Goal: Task Accomplishment & Management: Use online tool/utility

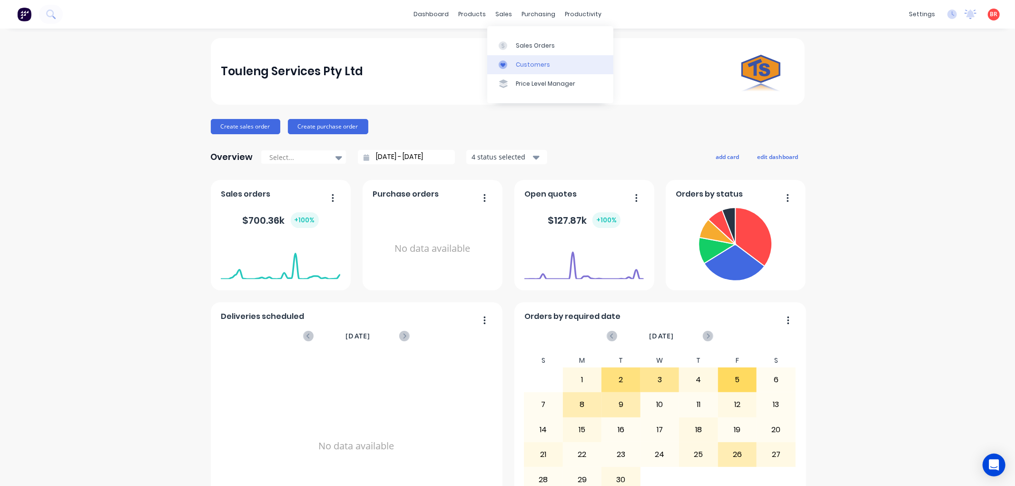
click at [520, 67] on div "Customers" at bounding box center [533, 64] width 34 height 9
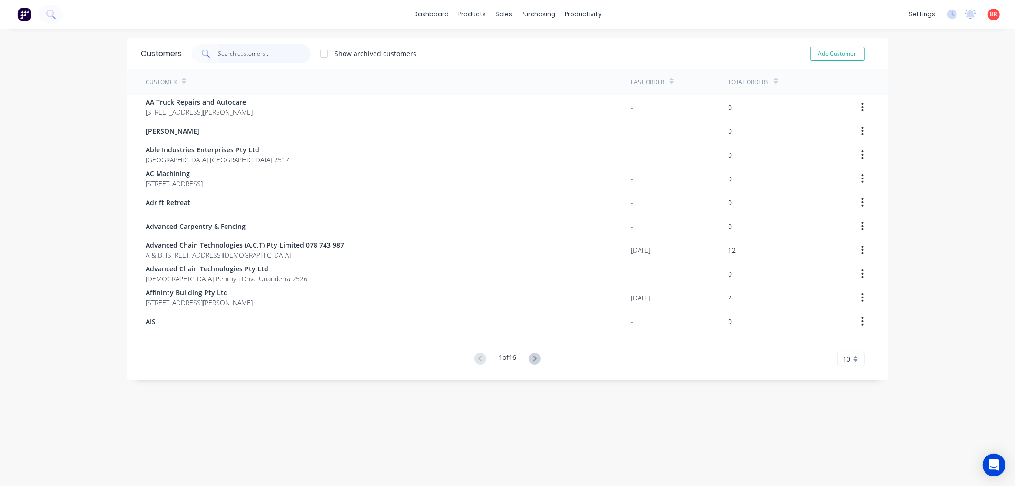
click at [235, 52] on input "text" at bounding box center [264, 53] width 93 height 19
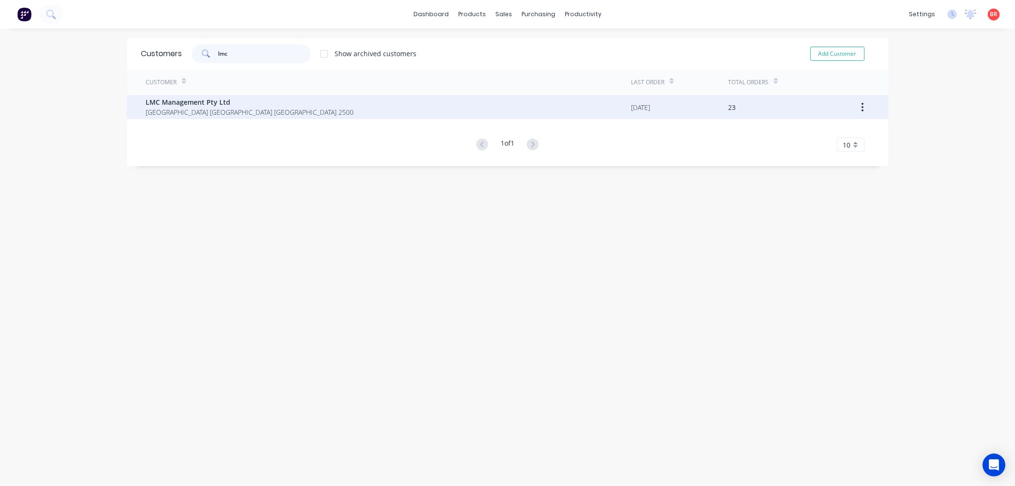
type input "lmc"
click at [227, 101] on span "LMC Management Pty Ltd" at bounding box center [250, 102] width 208 height 10
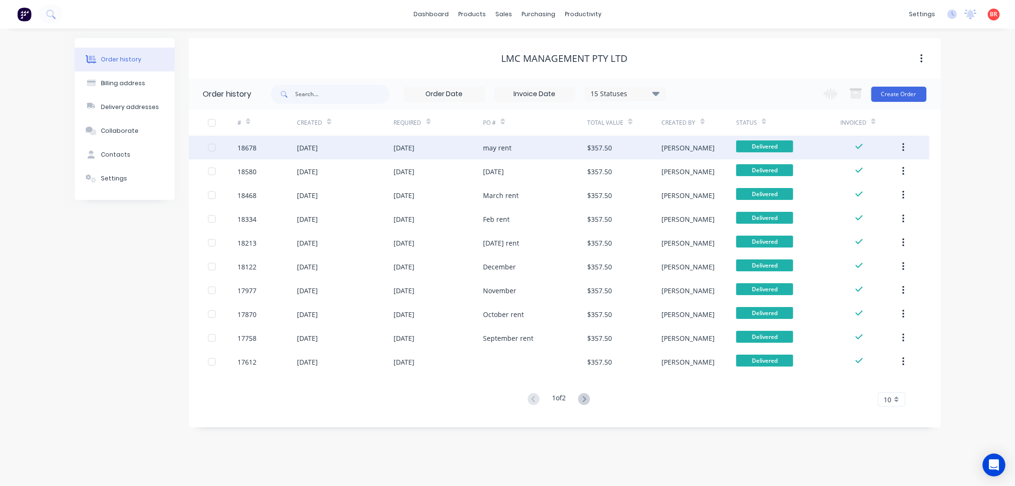
click at [499, 145] on div "may rent" at bounding box center [497, 148] width 29 height 10
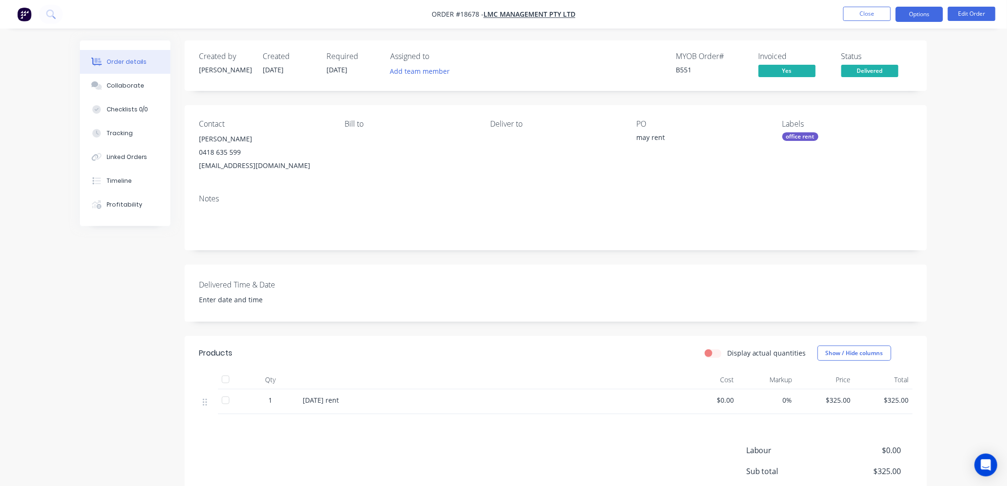
click at [916, 12] on button "Options" at bounding box center [920, 14] width 48 height 15
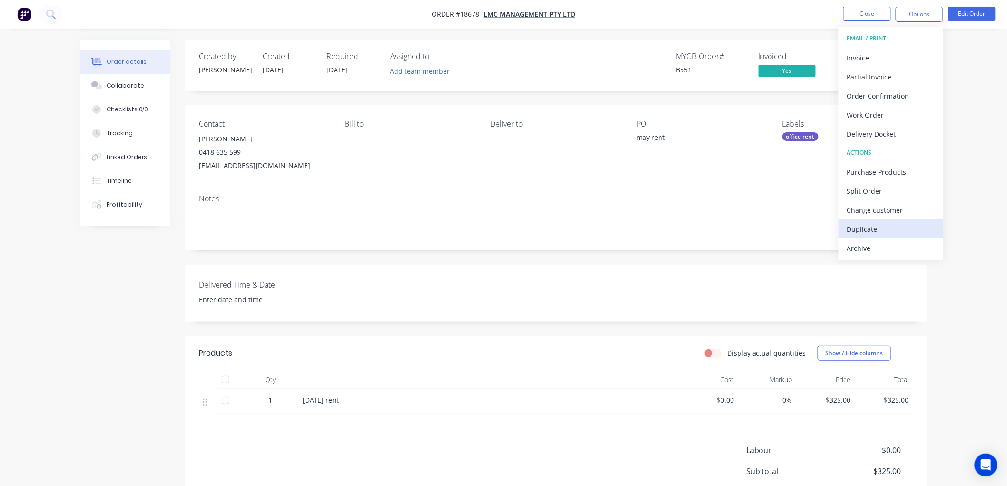
click at [859, 230] on div "Duplicate" at bounding box center [891, 229] width 88 height 14
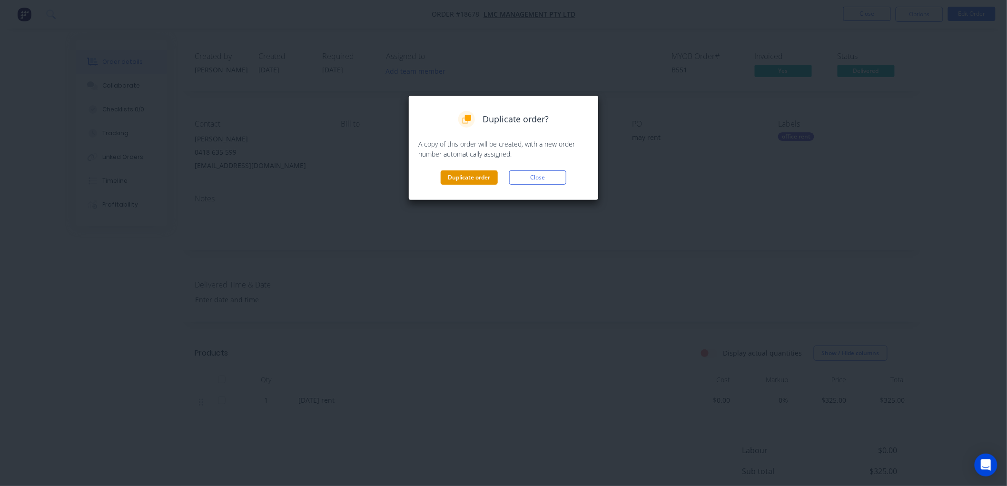
click at [467, 173] on button "Duplicate order" at bounding box center [469, 177] width 57 height 14
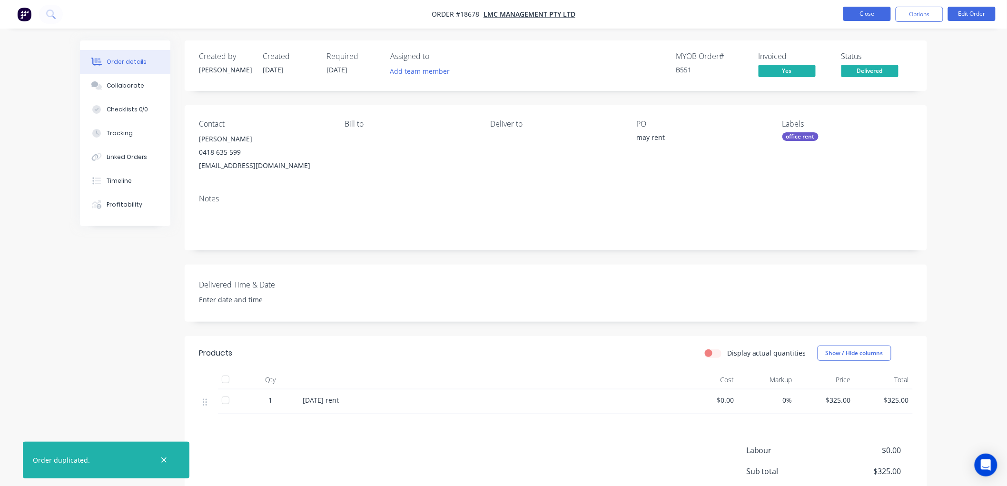
click at [857, 9] on button "Close" at bounding box center [867, 14] width 48 height 14
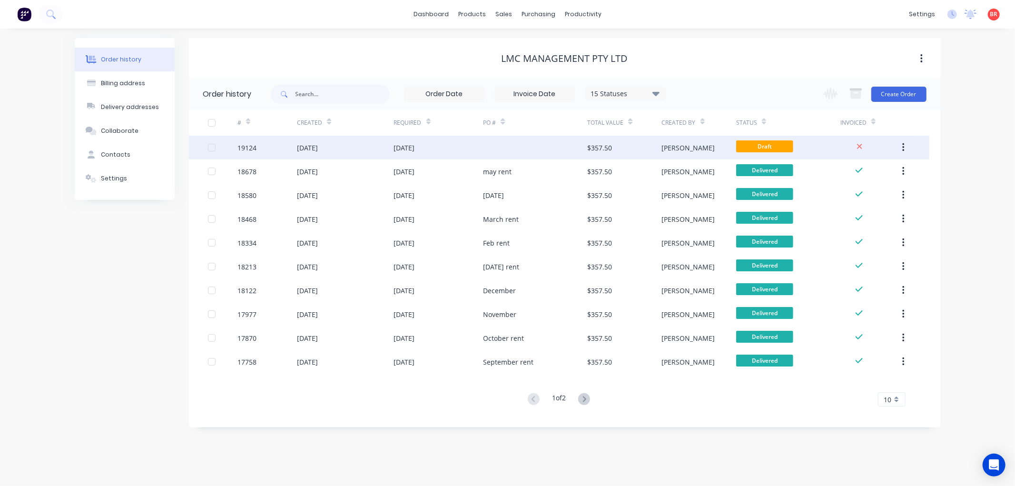
click at [468, 140] on div "02 Sep 2025" at bounding box center [438, 148] width 89 height 24
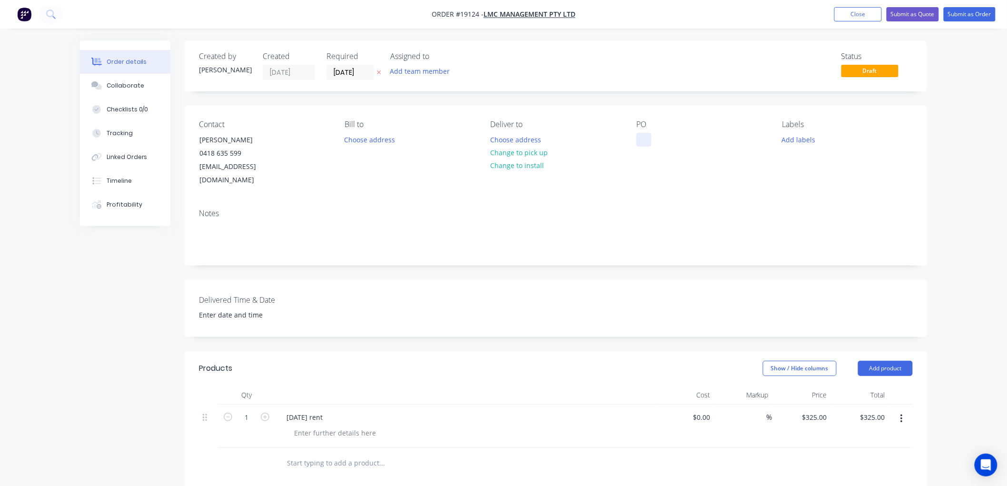
click at [639, 138] on div at bounding box center [643, 140] width 15 height 14
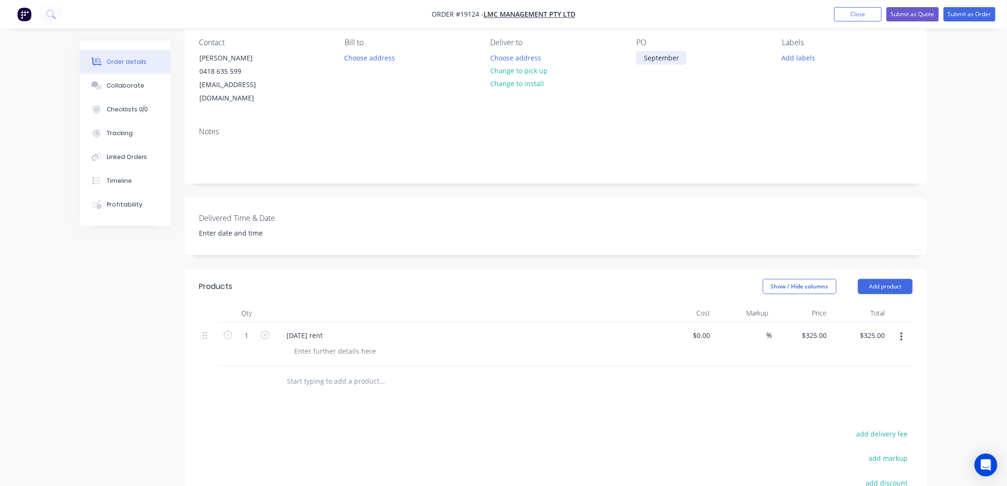
scroll to position [158, 0]
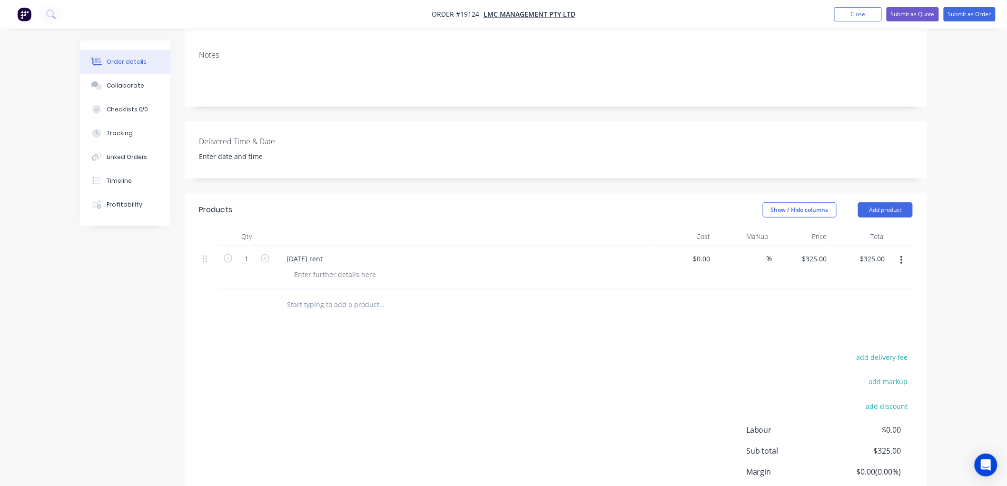
drag, startPoint x: 297, startPoint y: 244, endPoint x: 276, endPoint y: 243, distance: 21.4
click at [276, 246] on div "May 25 rent" at bounding box center [465, 267] width 381 height 43
drag, startPoint x: 298, startPoint y: 243, endPoint x: 274, endPoint y: 248, distance: 24.7
click at [274, 248] on div "1 May 25 rent $0.00 $0.00 % $325.00 $325.00 $325.00 $325.00" at bounding box center [556, 267] width 714 height 43
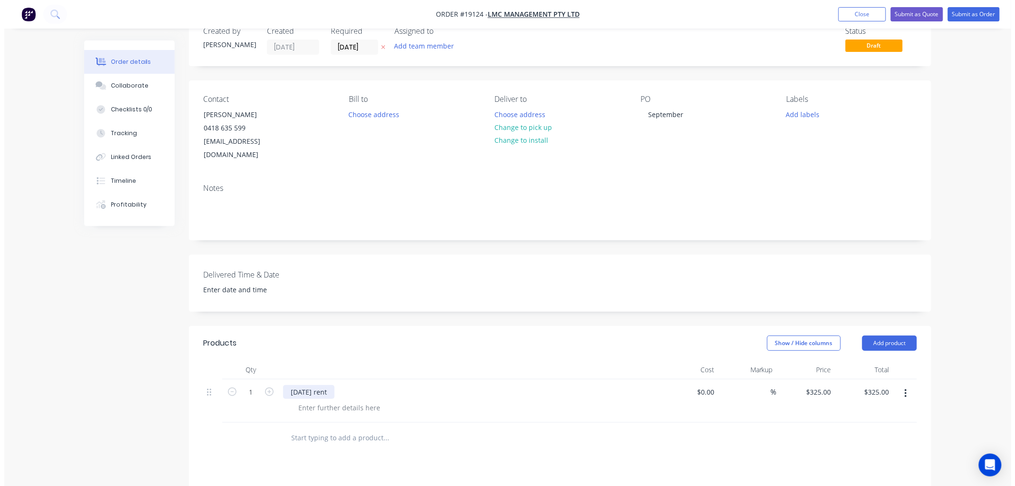
scroll to position [0, 0]
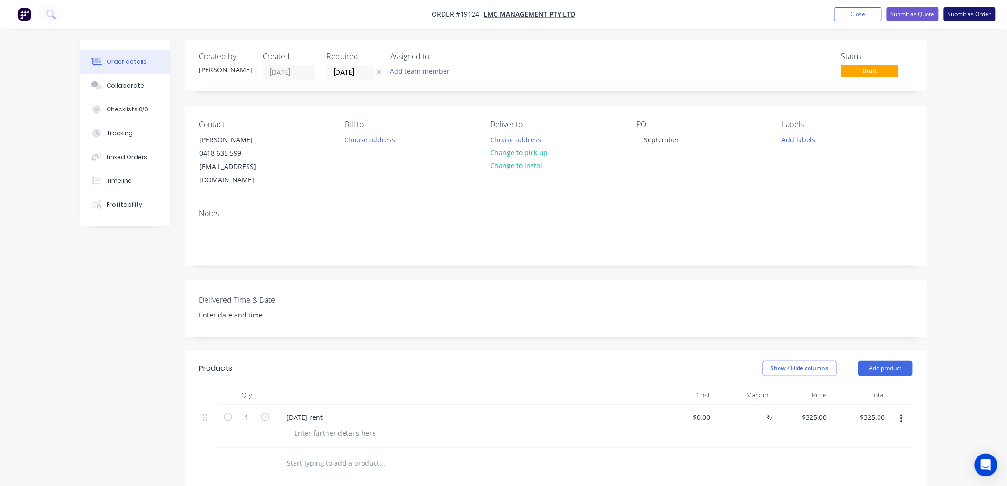
click at [952, 15] on button "Submit as Order" at bounding box center [970, 14] width 52 height 14
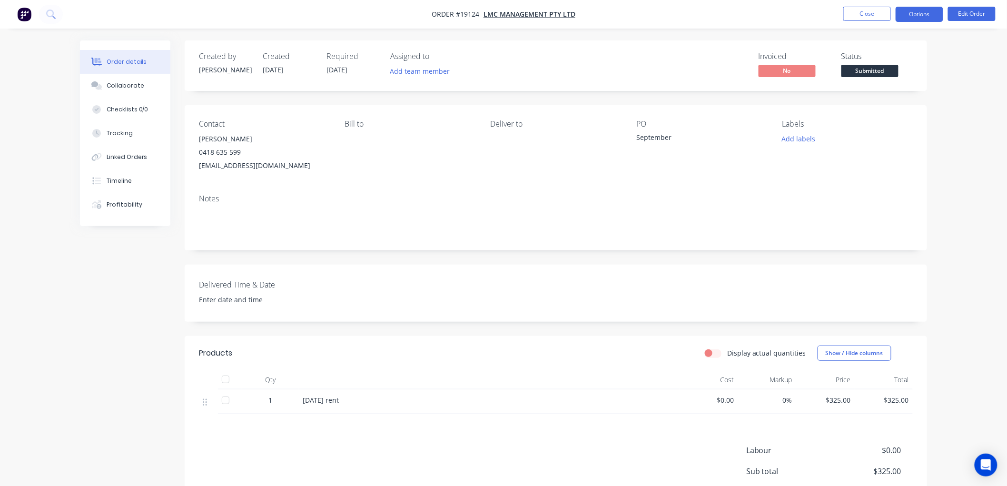
click at [924, 16] on button "Options" at bounding box center [920, 14] width 48 height 15
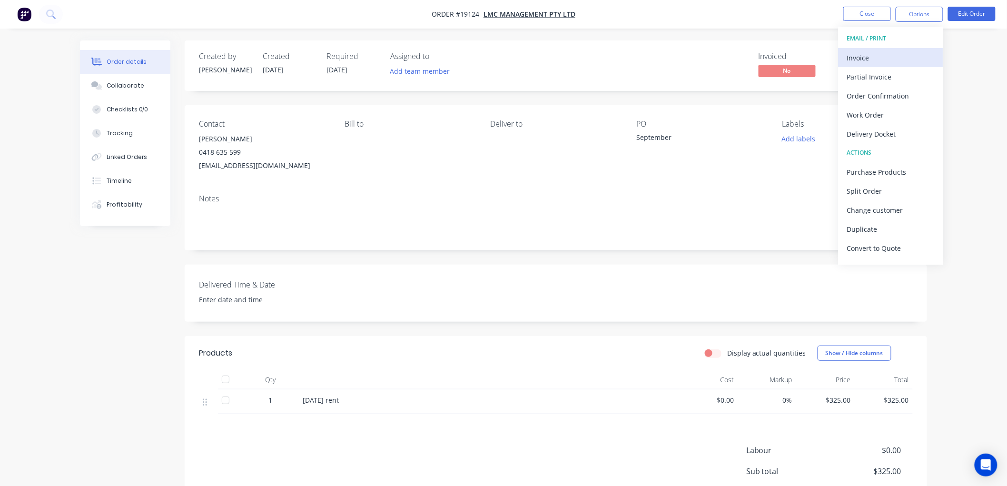
click at [869, 53] on div "Invoice" at bounding box center [891, 58] width 88 height 14
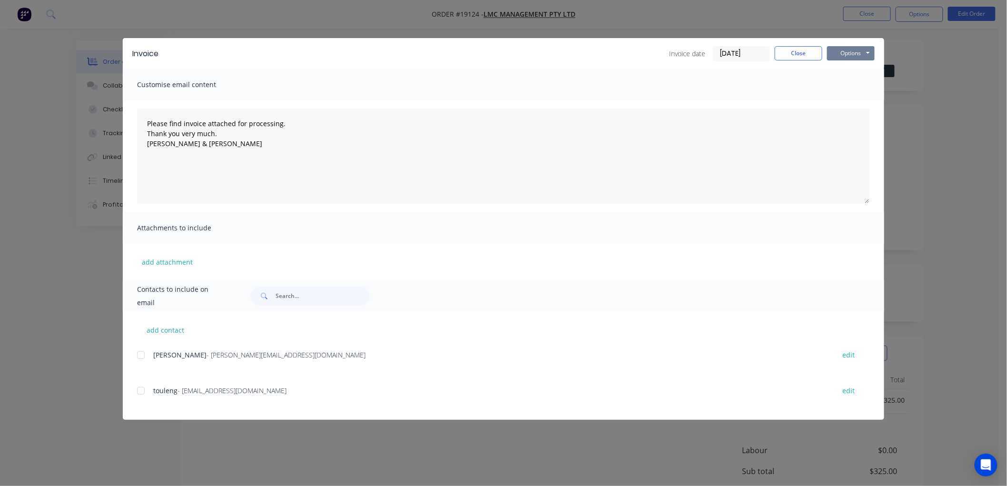
click at [848, 53] on button "Options" at bounding box center [851, 53] width 48 height 14
click at [859, 84] on button "Print" at bounding box center [857, 86] width 61 height 16
click at [797, 51] on button "Close" at bounding box center [799, 53] width 48 height 14
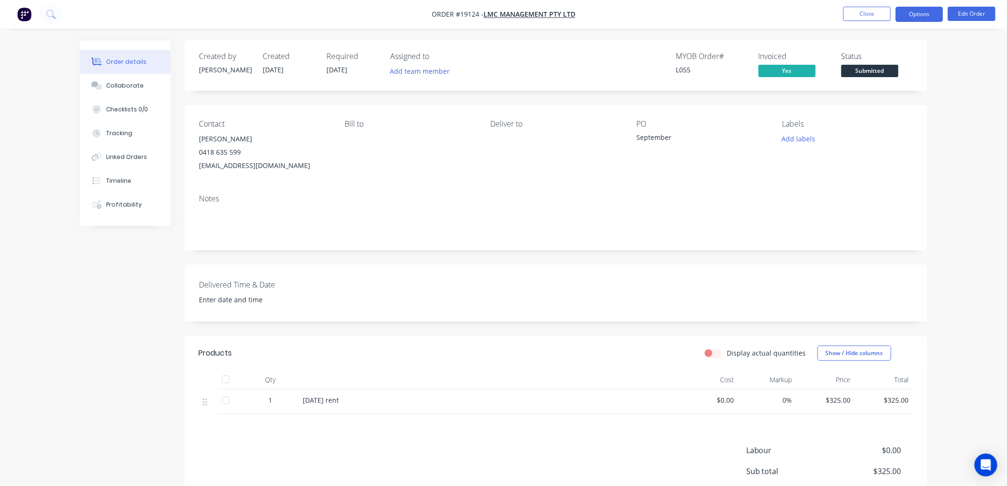
click at [916, 14] on button "Options" at bounding box center [920, 14] width 48 height 15
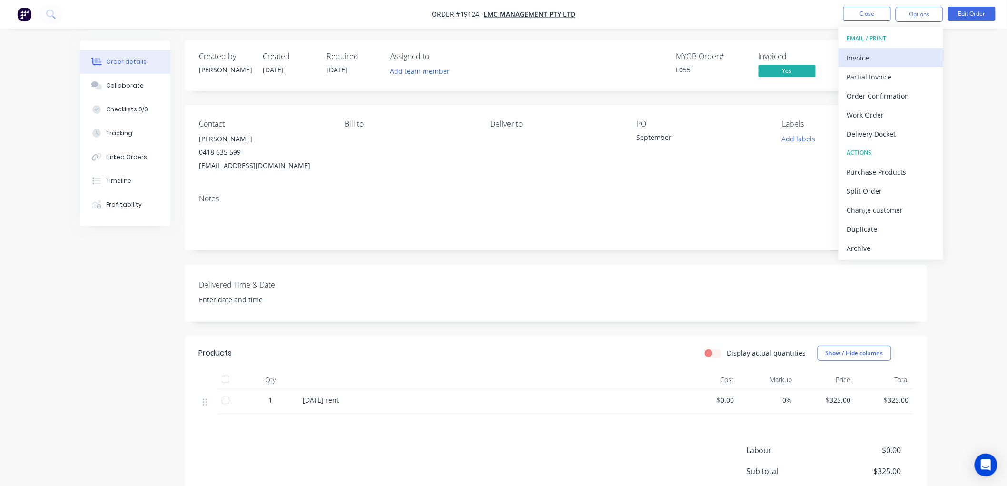
click at [863, 54] on div "Invoice" at bounding box center [891, 58] width 88 height 14
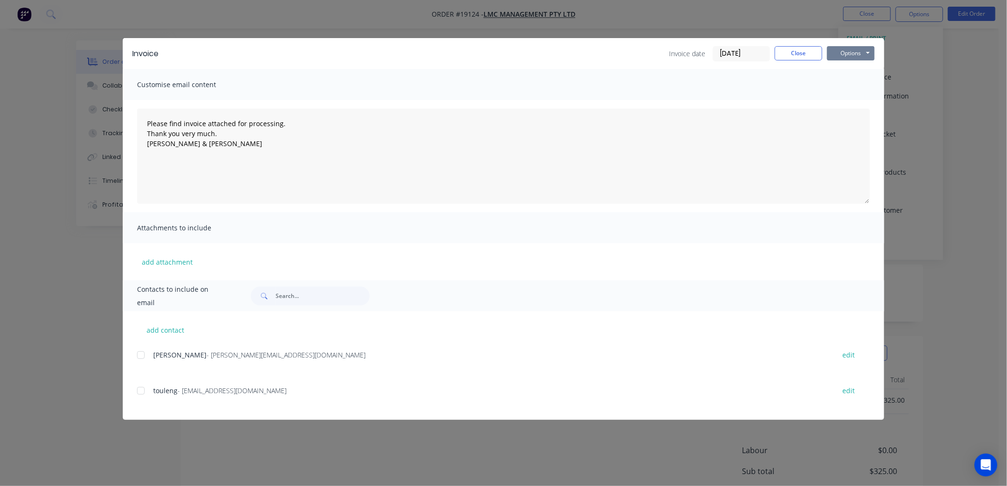
click at [848, 49] on button "Options" at bounding box center [851, 53] width 48 height 14
click at [141, 353] on div at bounding box center [140, 355] width 19 height 19
click at [137, 392] on div at bounding box center [140, 390] width 19 height 19
click at [839, 55] on button "Options" at bounding box center [851, 53] width 48 height 14
click at [843, 99] on button "Email" at bounding box center [857, 102] width 61 height 16
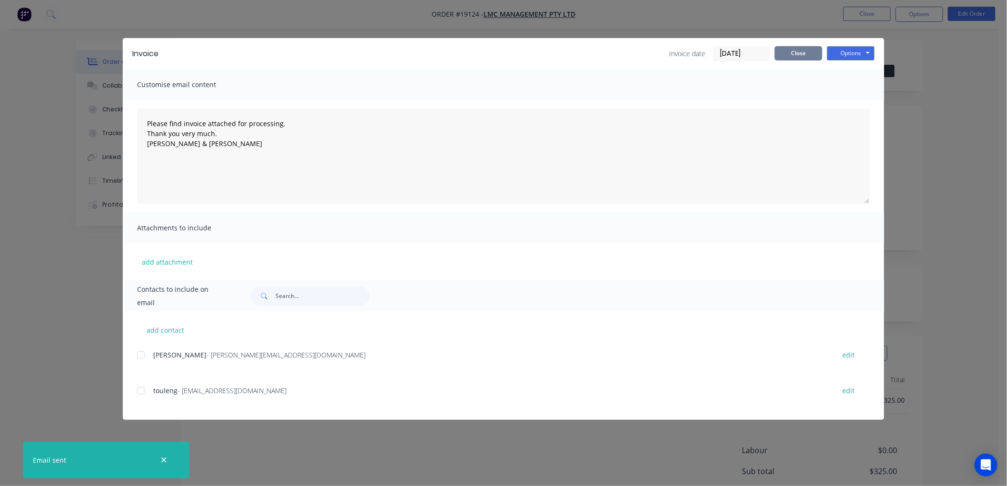
click at [793, 53] on button "Close" at bounding box center [799, 53] width 48 height 14
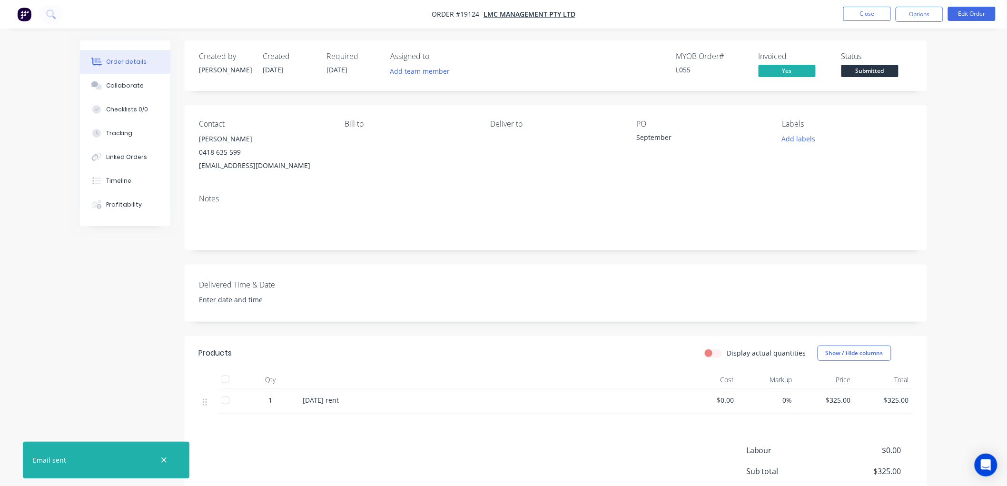
click at [867, 68] on span "Submitted" at bounding box center [869, 71] width 57 height 12
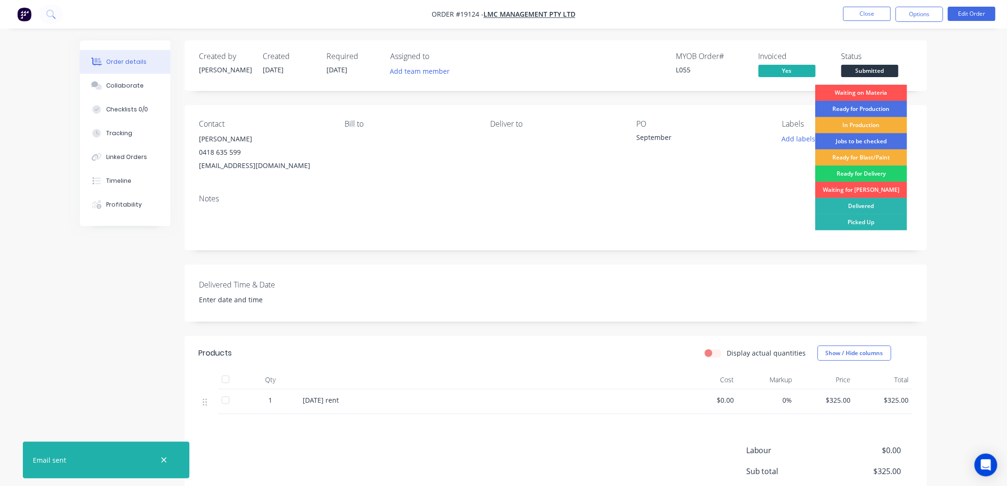
drag, startPoint x: 854, startPoint y: 202, endPoint x: 854, endPoint y: 191, distance: 11.0
click at [855, 201] on div "Delivered" at bounding box center [861, 206] width 92 height 16
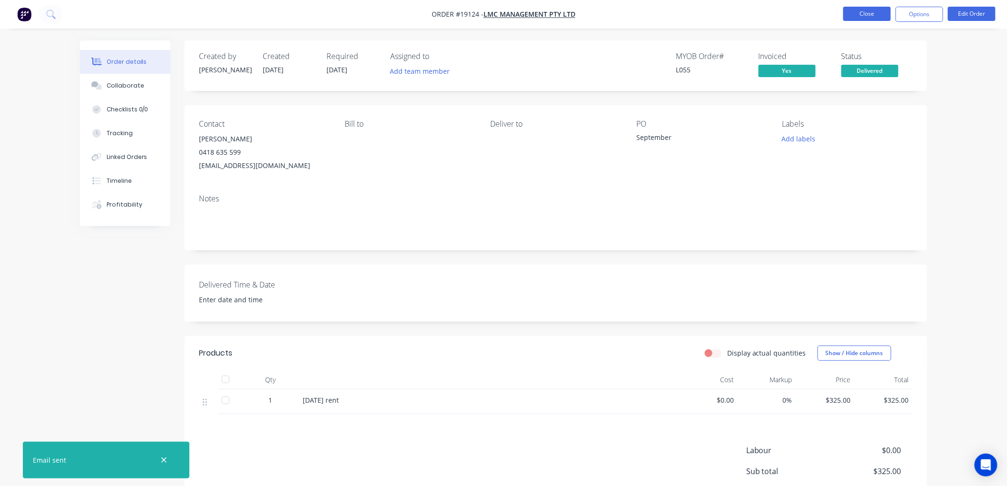
click at [866, 12] on button "Close" at bounding box center [867, 14] width 48 height 14
